Goal: Complete application form

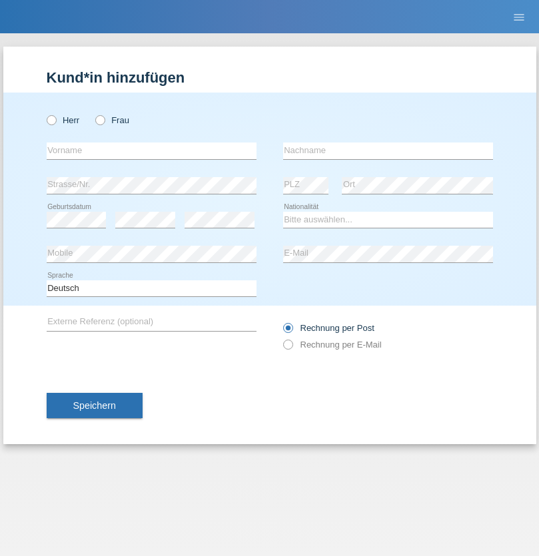
radio input "true"
click at [151, 150] on input "text" at bounding box center [152, 150] width 210 height 17
type input "[PERSON_NAME]"
click at [388, 150] on input "text" at bounding box center [388, 150] width 210 height 17
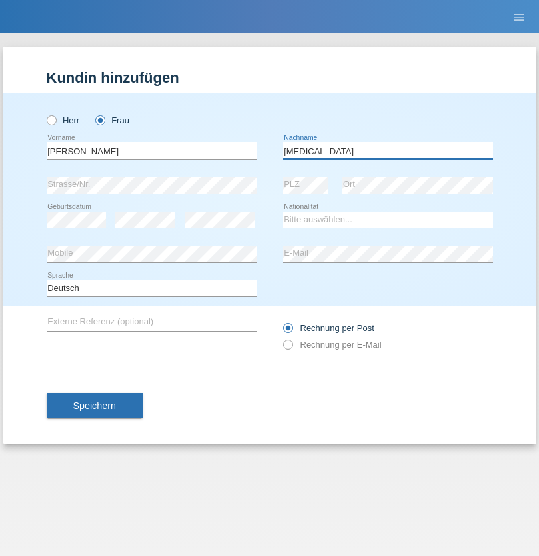
type input "Colic"
select select "HU"
select select "C"
select select "11"
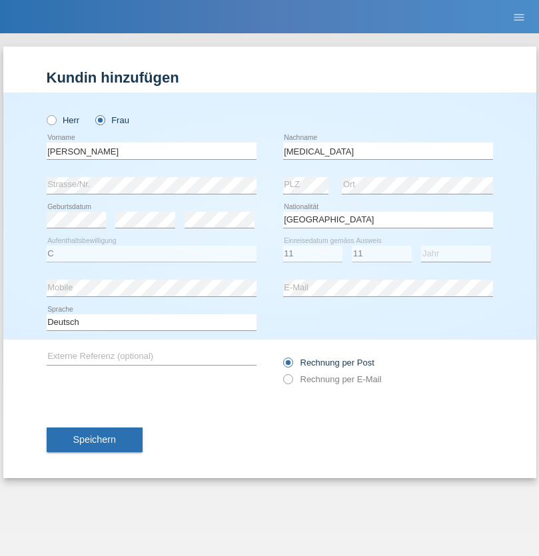
select select "2020"
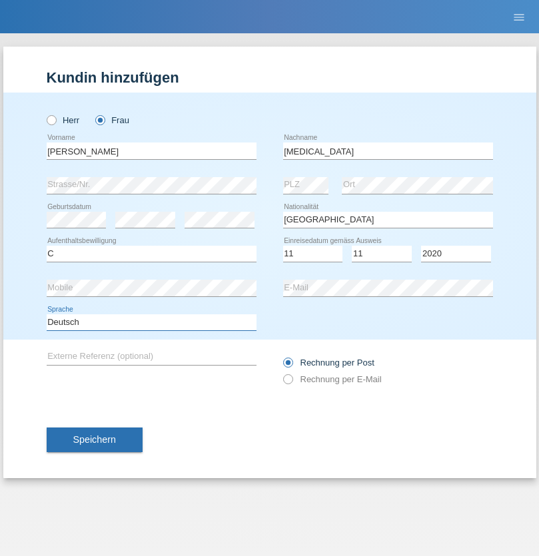
select select "en"
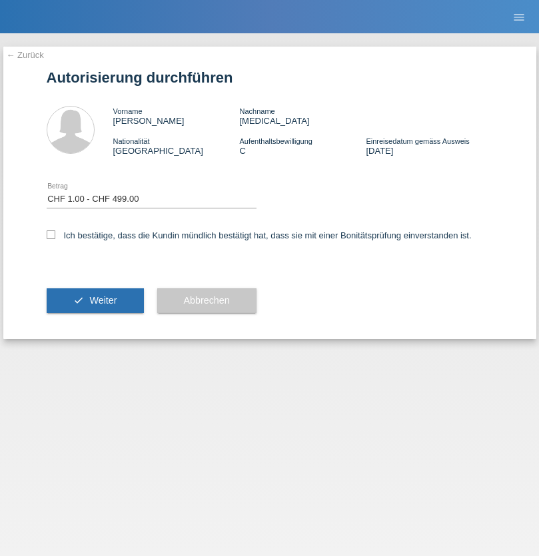
select select "1"
checkbox input "true"
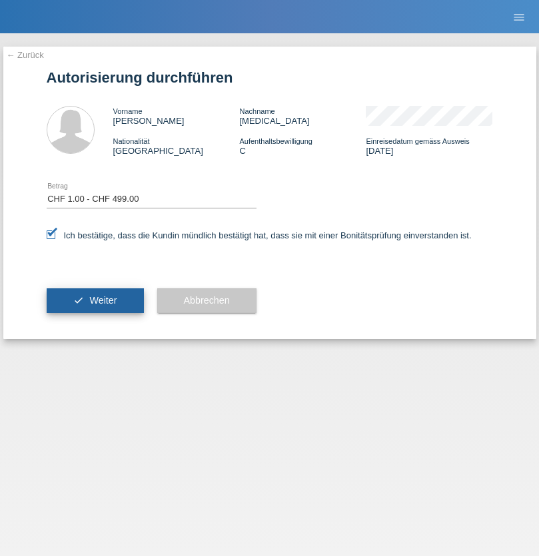
click at [95, 300] on span "Weiter" at bounding box center [102, 300] width 27 height 11
